Goal: Information Seeking & Learning: Find specific fact

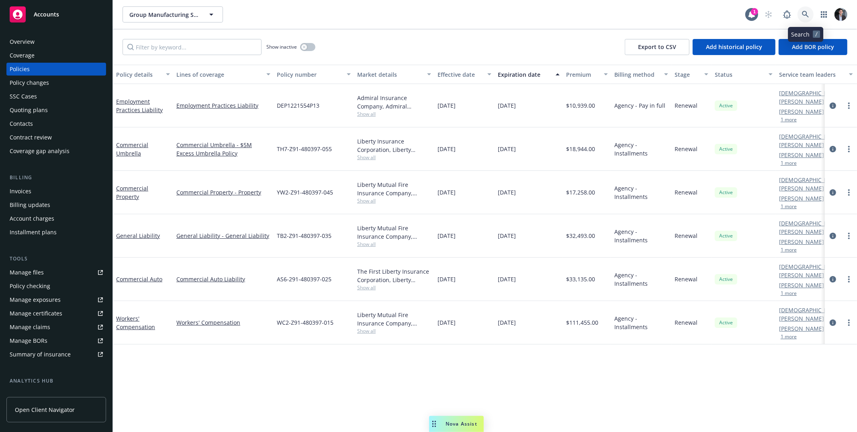
click at [803, 15] on icon at bounding box center [805, 14] width 7 height 7
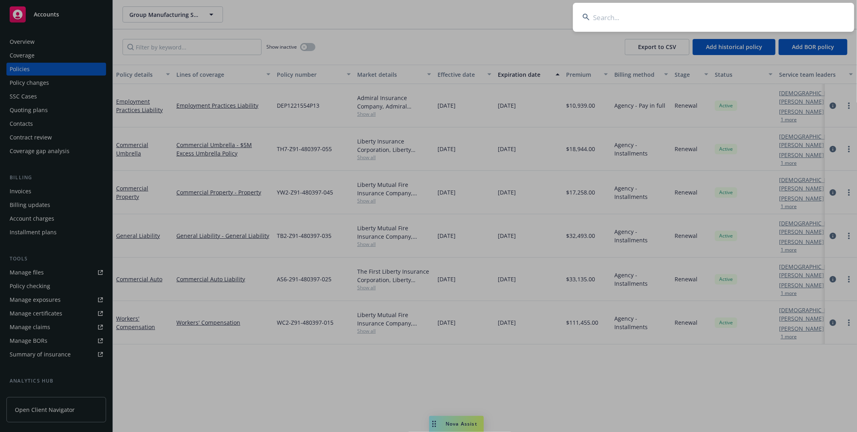
type input ";"
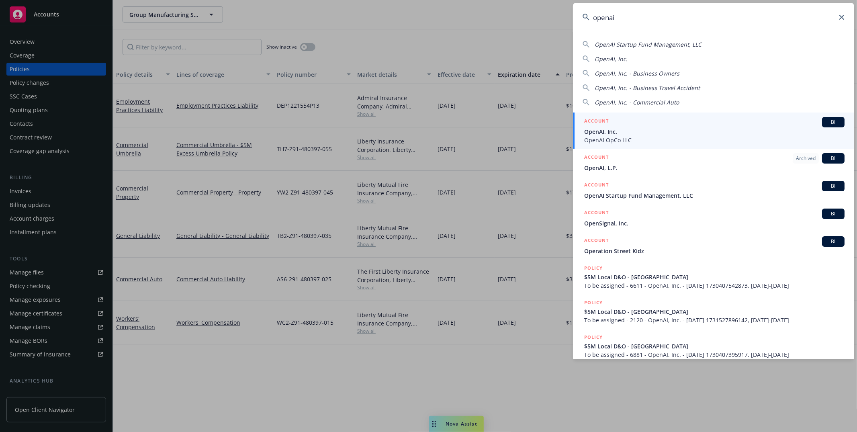
type input "openai"
click at [655, 122] on div "ACCOUNT BI" at bounding box center [714, 122] width 260 height 10
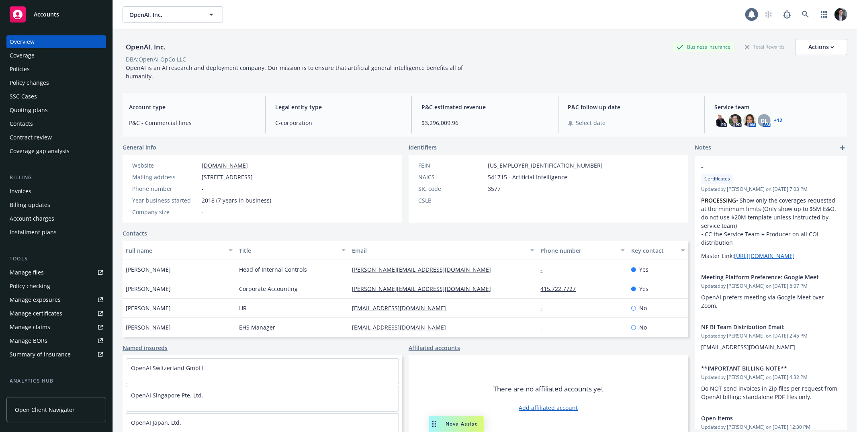
click at [38, 80] on div "Policy changes" at bounding box center [29, 82] width 39 height 13
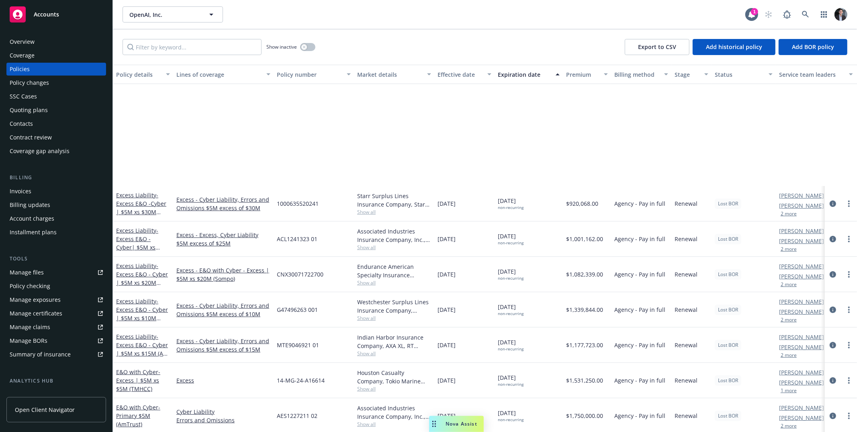
scroll to position [475, 0]
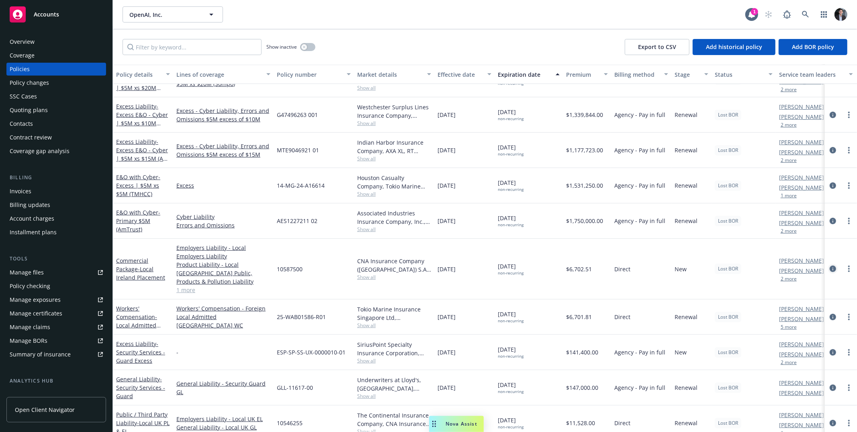
click at [830, 266] on icon "circleInformation" at bounding box center [833, 269] width 6 height 6
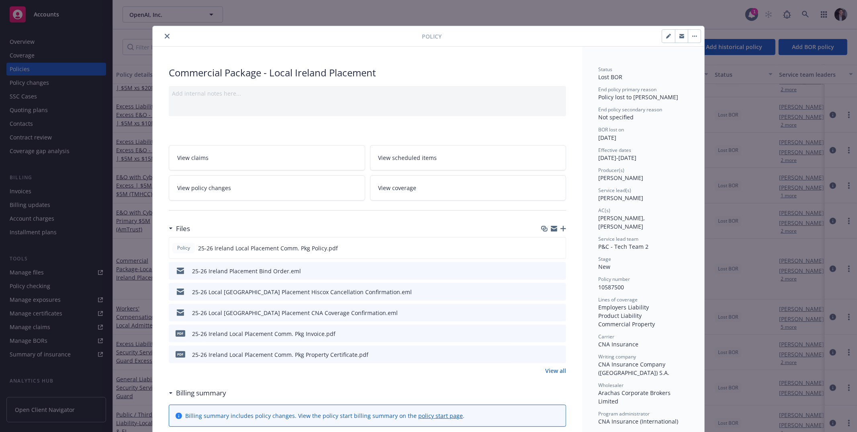
drag, startPoint x: 634, startPoint y: 127, endPoint x: 640, endPoint y: 137, distance: 12.1
click at [640, 137] on div "[PERSON_NAME] lost on [DATE]" at bounding box center [643, 133] width 90 height 15
click at [640, 138] on div "[PERSON_NAME] lost on [DATE]" at bounding box center [643, 133] width 90 height 15
drag, startPoint x: 640, startPoint y: 138, endPoint x: 637, endPoint y: 120, distance: 17.9
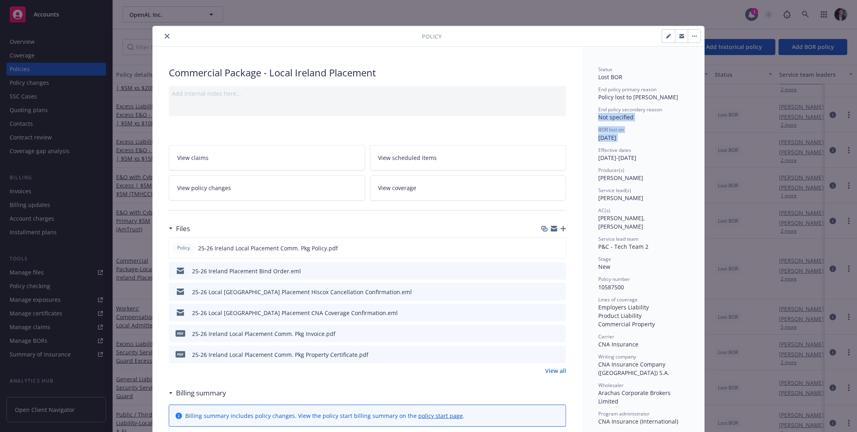
click at [637, 120] on div "Status Lost BOR End policy primary reason Policy lost to BOR End policy seconda…" at bounding box center [643, 316] width 90 height 501
click at [637, 119] on div "End policy secondary reason Not specified" at bounding box center [643, 113] width 90 height 15
drag, startPoint x: 637, startPoint y: 119, endPoint x: 646, endPoint y: 133, distance: 15.9
click at [646, 133] on div "Status Lost BOR End policy primary reason Policy lost to BOR End policy seconda…" at bounding box center [643, 316] width 90 height 501
click at [646, 133] on div "BOR lost on" at bounding box center [643, 129] width 90 height 7
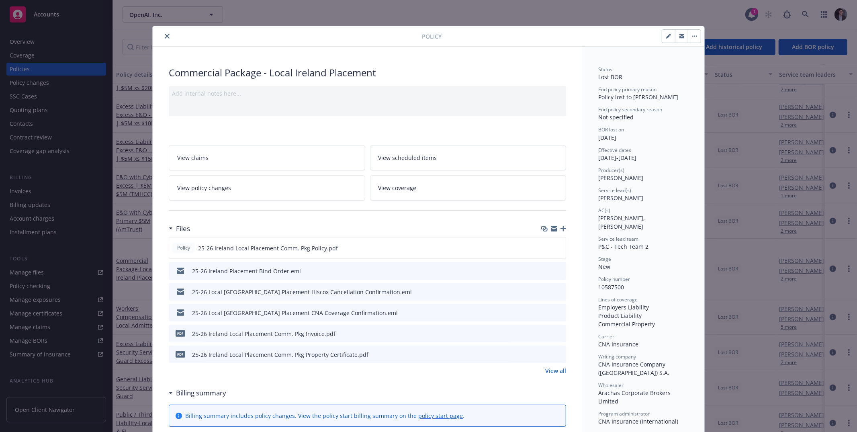
click at [646, 133] on div "BOR lost on" at bounding box center [643, 129] width 90 height 7
drag, startPoint x: 646, startPoint y: 133, endPoint x: 661, endPoint y: 142, distance: 18.4
click at [661, 142] on div "Status Lost BOR End policy primary reason Policy lost to BOR End policy seconda…" at bounding box center [643, 316] width 90 height 501
click at [641, 127] on div "BOR lost on" at bounding box center [643, 129] width 90 height 7
